Goal: Task Accomplishment & Management: Use online tool/utility

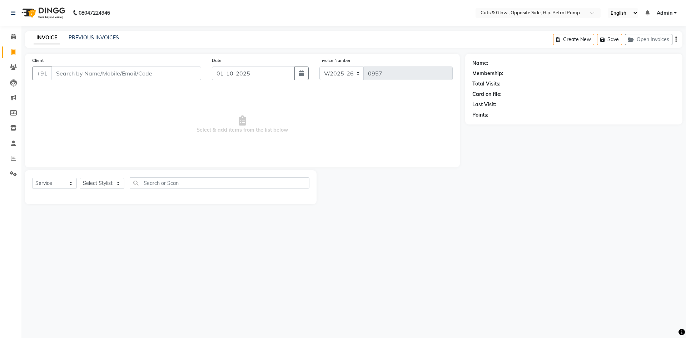
select select "6633"
select select "service"
click at [100, 38] on link "PREVIOUS INVOICES" at bounding box center [94, 37] width 50 height 6
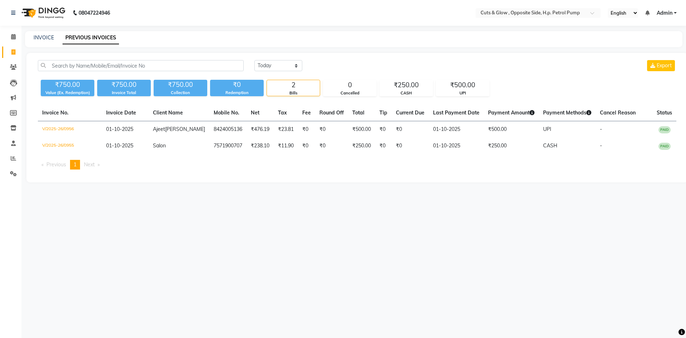
click at [156, 204] on div "08047224946 Select Location × Cuts & Glow , Opposite Side, H.p. Petrol Pump Eng…" at bounding box center [343, 169] width 686 height 338
click at [15, 50] on icon at bounding box center [13, 51] width 4 height 5
select select "service"
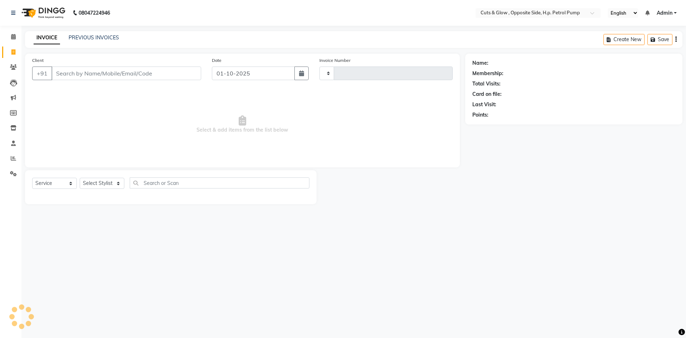
click at [111, 99] on span "Select & add items from the list below" at bounding box center [242, 124] width 421 height 71
type input "0957"
select select "6633"
click at [267, 28] on div "08047224946 Select Location × Cuts & Glow , Opposite Side, H.p. Petrol Pump Eng…" at bounding box center [343, 169] width 686 height 338
